Goal: Check status: Check status

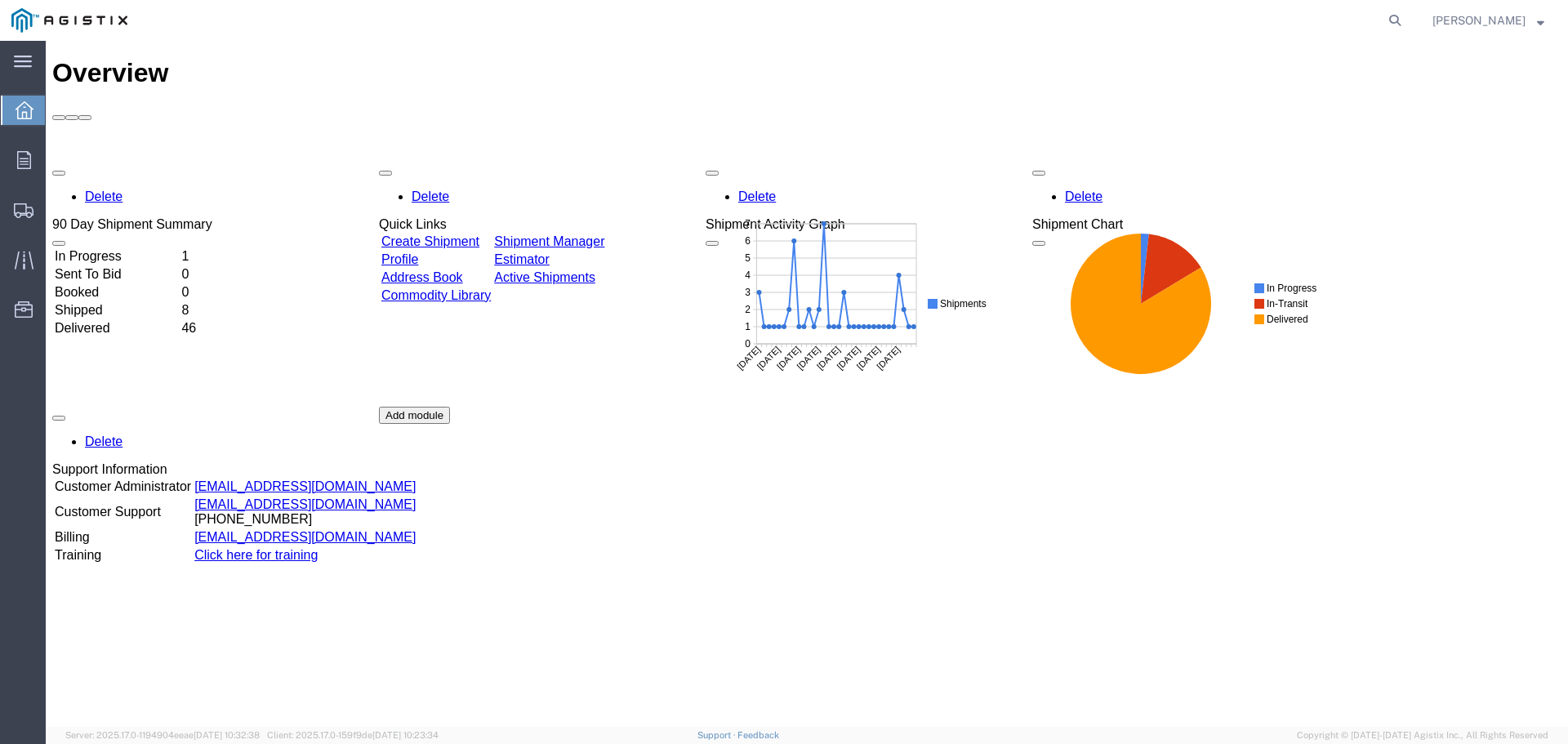
click at [172, 302] on td "Shipped" at bounding box center [116, 310] width 125 height 16
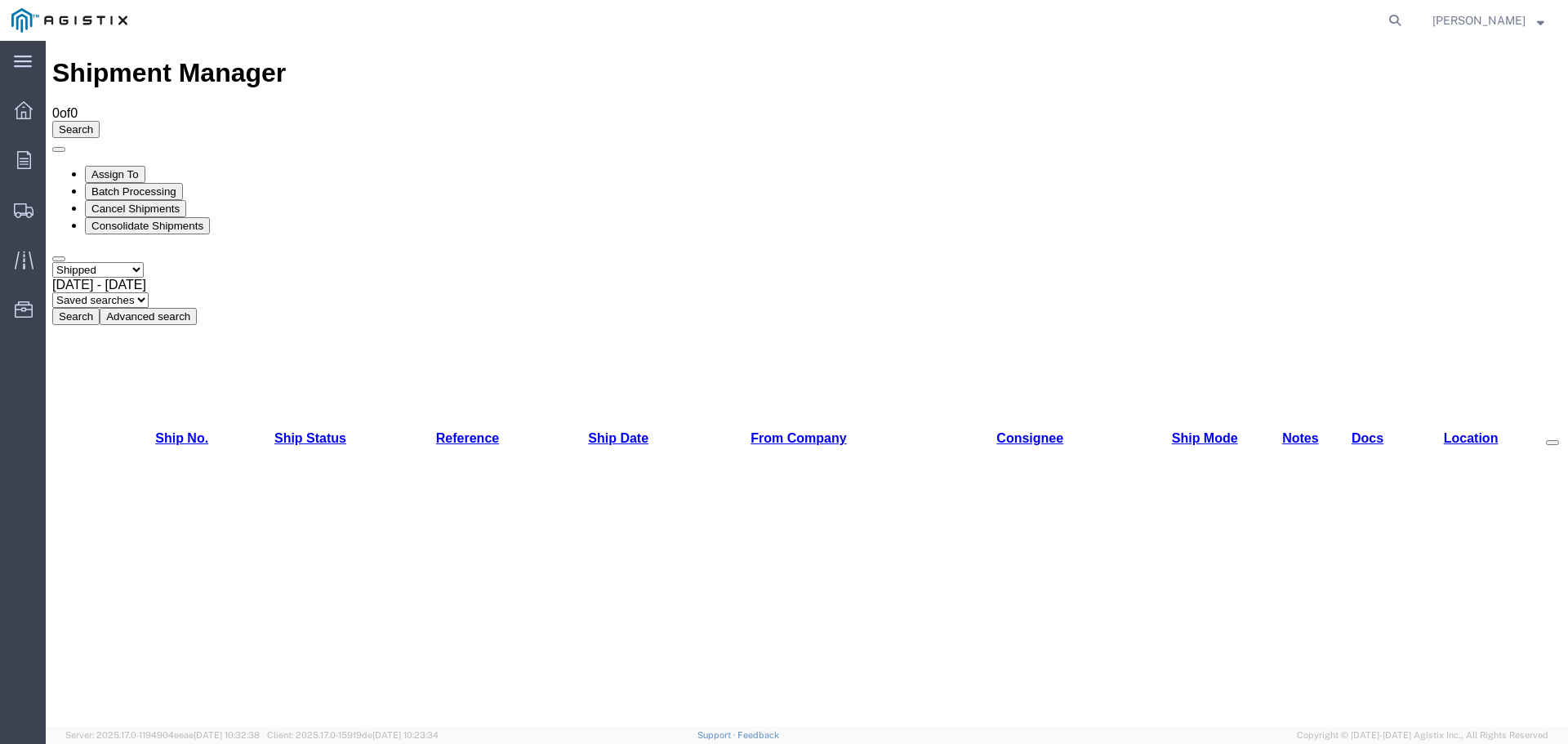
click at [99, 308] on button "Search" at bounding box center [76, 316] width 47 height 17
click at [359, 278] on div "[DATE] - [DATE]" at bounding box center [807, 285] width 1509 height 15
click at [99, 308] on button "Search" at bounding box center [76, 316] width 47 height 17
click at [144, 262] on select "Select status Active All Shipments Approved Booked Canceled Delivered Denied Ne…" at bounding box center [97, 270] width 92 height 15
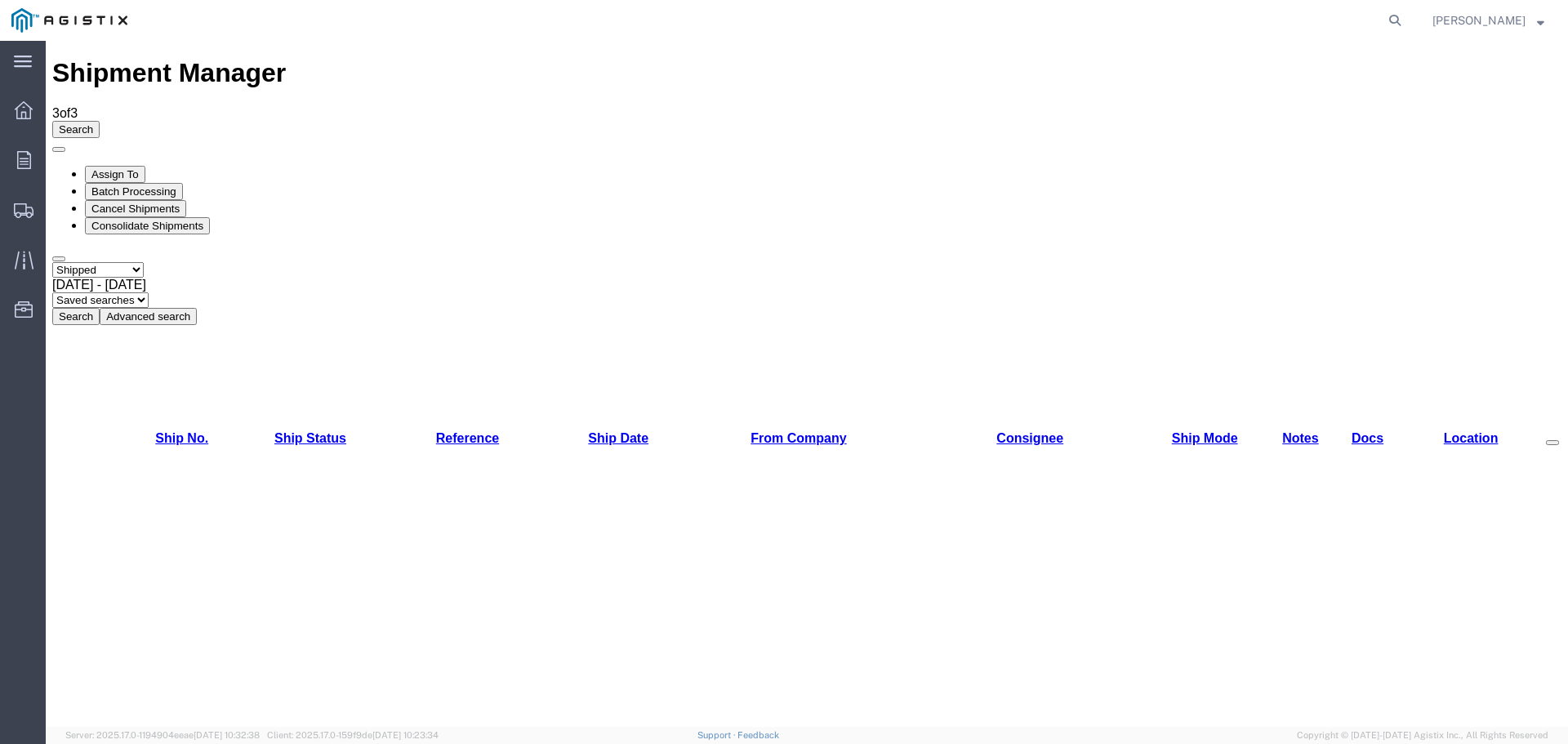
select select "DELIVERED"
click at [52, 262] on select "Select status Active All Shipments Approved Booked Canceled Delivered Denied Ne…" at bounding box center [97, 270] width 92 height 15
click at [99, 308] on button "Search" at bounding box center [76, 316] width 47 height 17
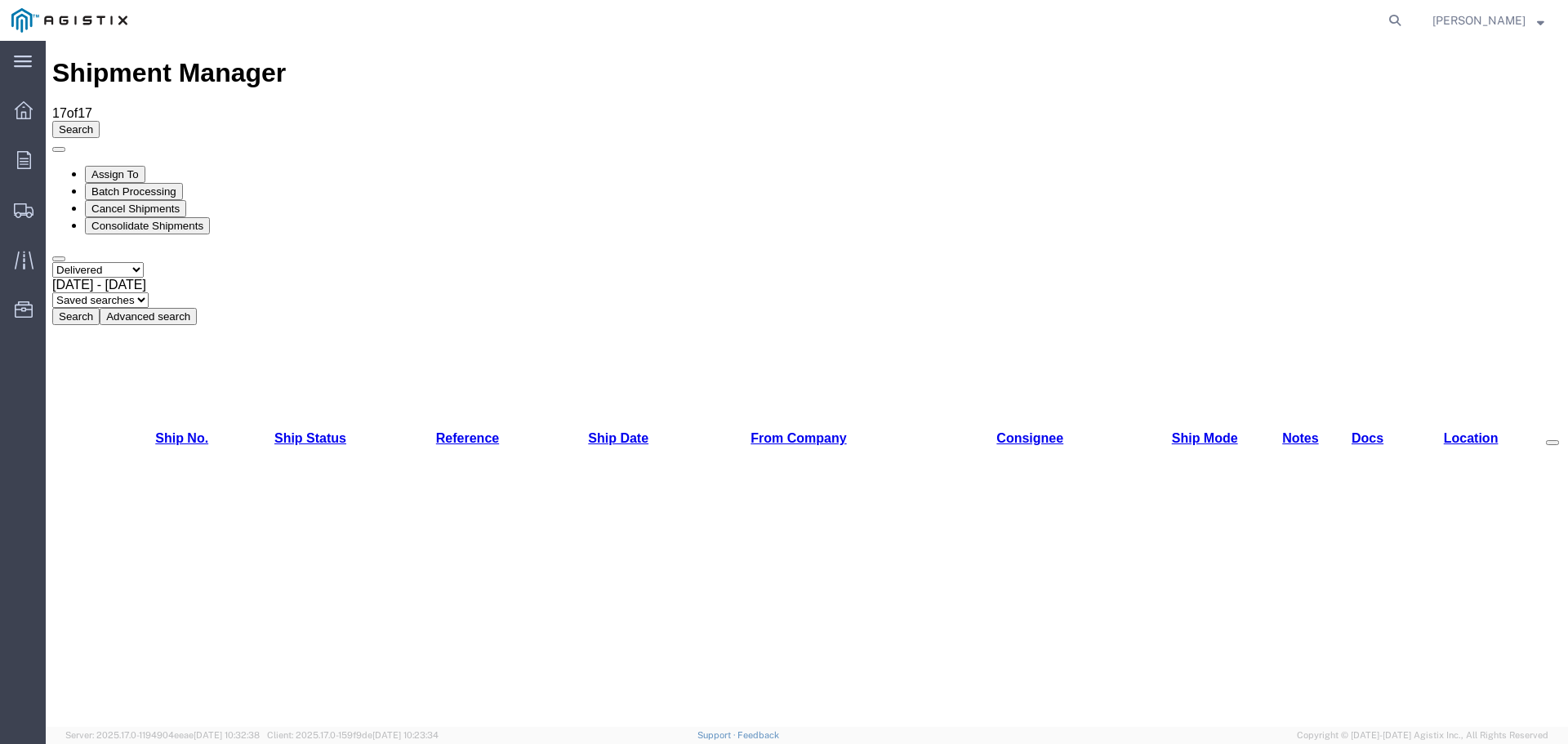
copy li "524636488"
